Goal: Find specific page/section: Find specific page/section

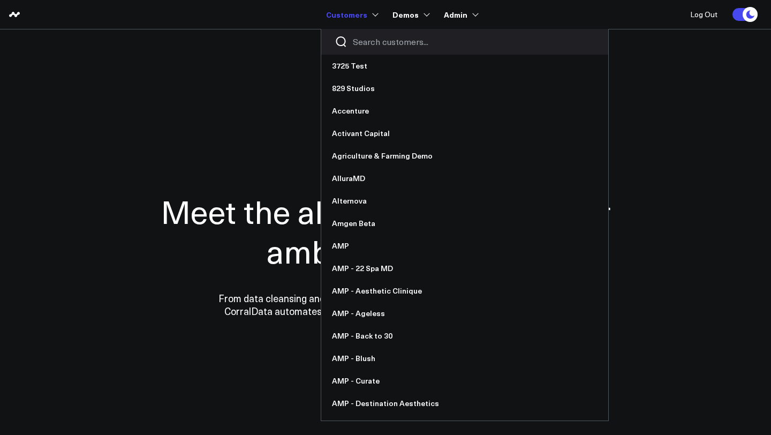
click at [372, 46] on input "Search customers input" at bounding box center [474, 42] width 242 height 12
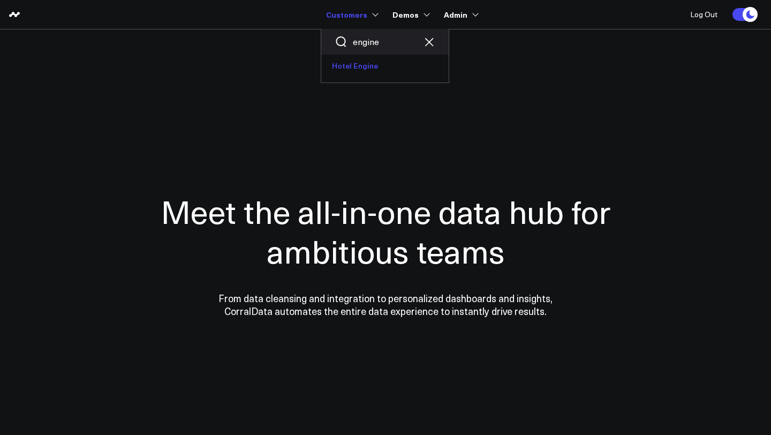
type input "engine"
click at [355, 71] on link "Hotel Engine" at bounding box center [384, 66] width 127 height 22
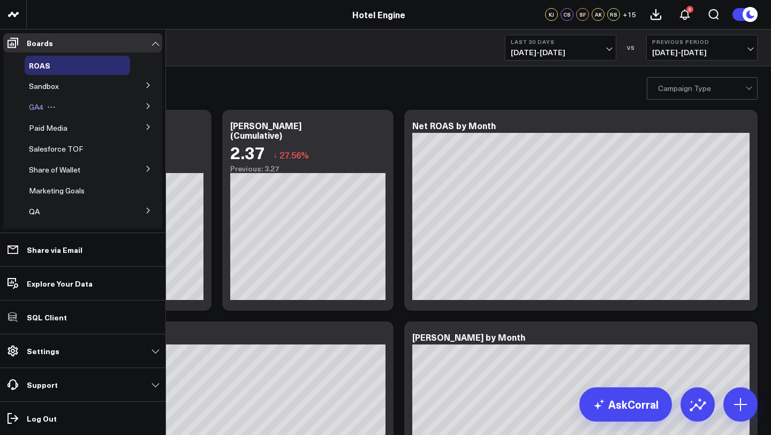
click at [36, 107] on span "GA4" at bounding box center [36, 107] width 14 height 10
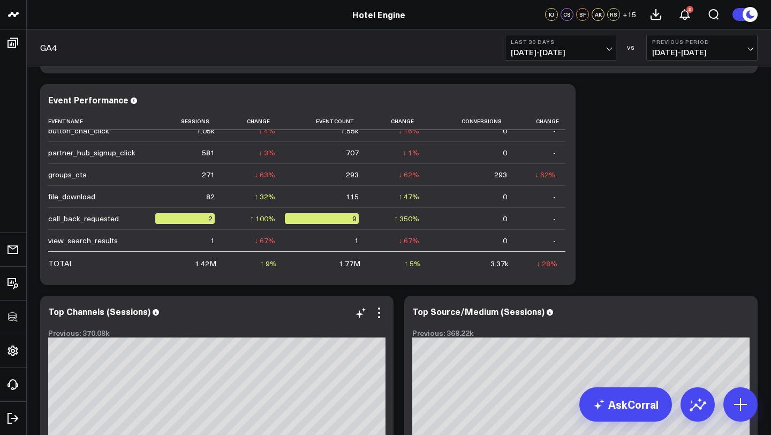
scroll to position [1036, 0]
